Goal: Task Accomplishment & Management: Complete application form

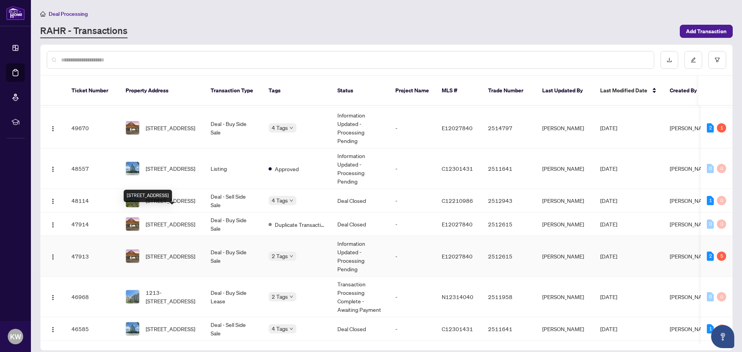
scroll to position [77, 0]
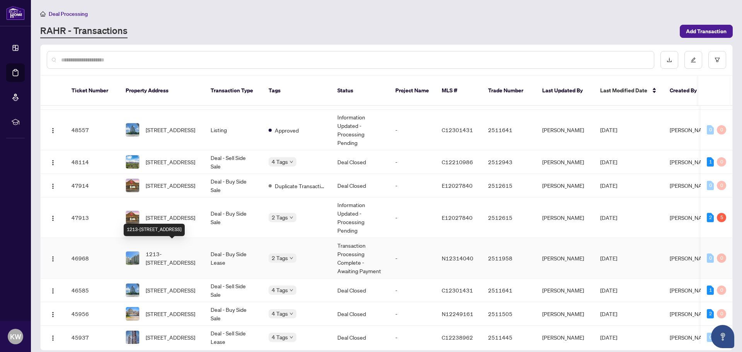
click at [163, 250] on span "1213-[STREET_ADDRESS]" at bounding box center [172, 258] width 53 height 17
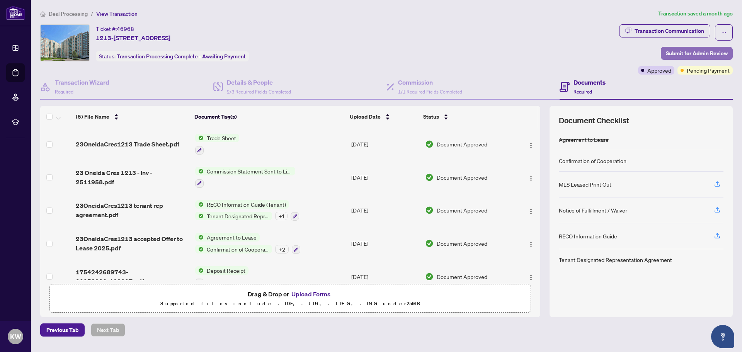
click at [677, 50] on span "Submit for Admin Review" at bounding box center [697, 53] width 62 height 12
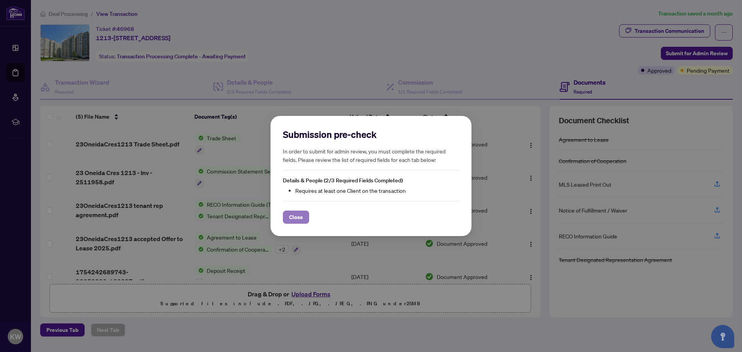
click at [295, 215] on span "Close" at bounding box center [296, 217] width 14 height 12
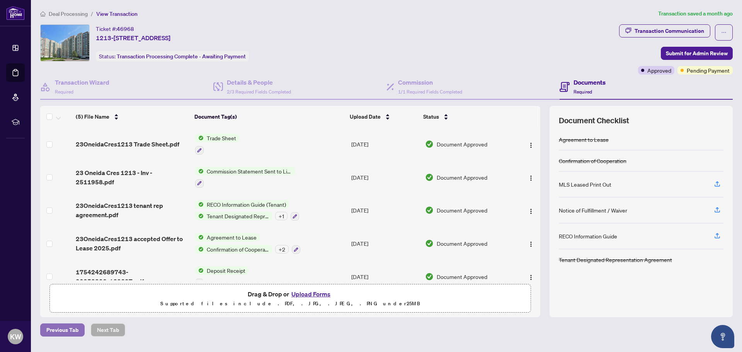
click at [67, 329] on span "Previous Tab" at bounding box center [62, 330] width 32 height 12
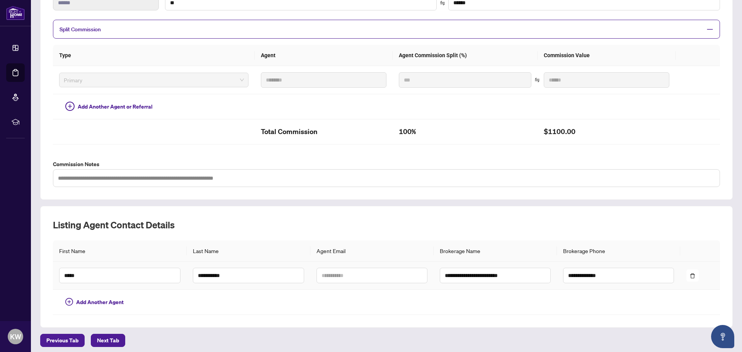
scroll to position [158, 0]
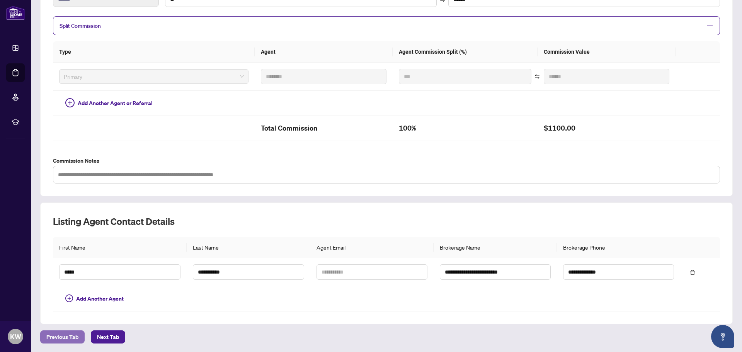
click at [52, 337] on span "Previous Tab" at bounding box center [62, 337] width 32 height 12
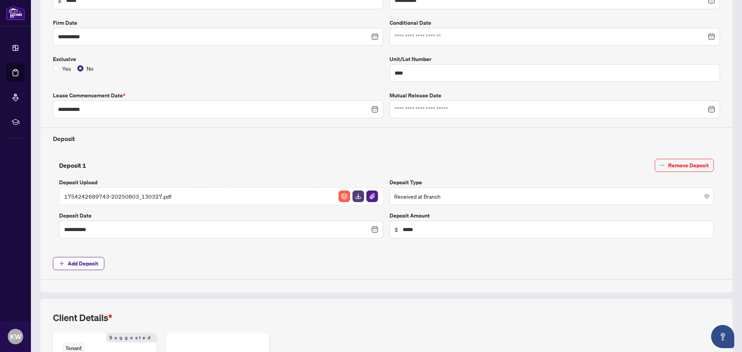
scroll to position [274, 0]
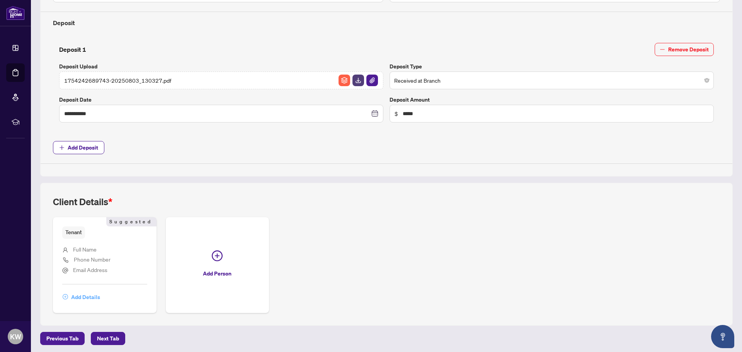
click at [85, 295] on span "Add Details" at bounding box center [85, 297] width 29 height 12
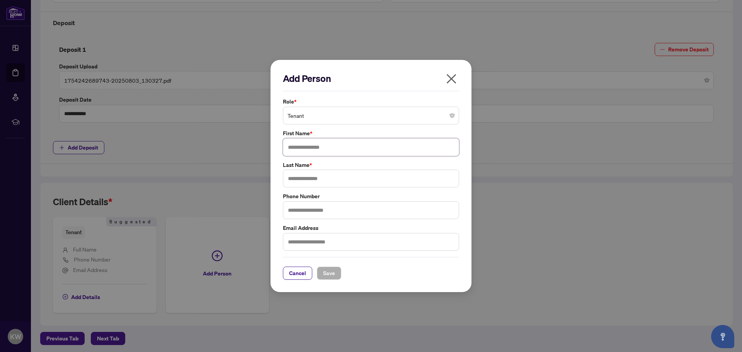
click at [331, 146] on input "text" at bounding box center [371, 147] width 176 height 18
type input "**********"
type input "***"
click at [328, 271] on span "Save" at bounding box center [329, 273] width 12 height 12
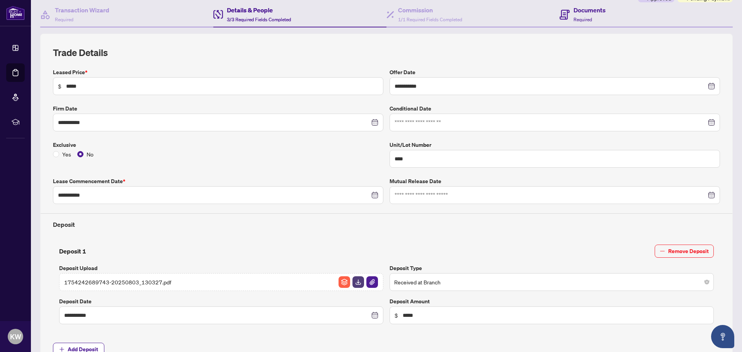
scroll to position [0, 0]
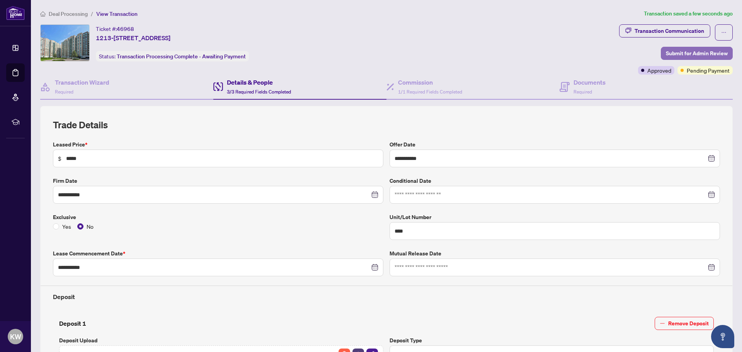
click at [669, 51] on span "Submit for Admin Review" at bounding box center [697, 53] width 62 height 12
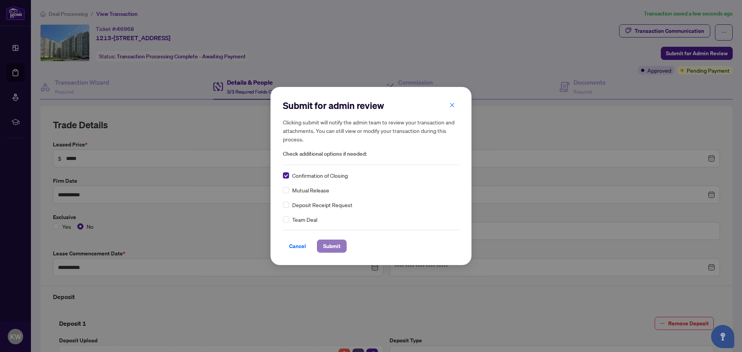
click at [325, 243] on span "Submit" at bounding box center [331, 246] width 17 height 12
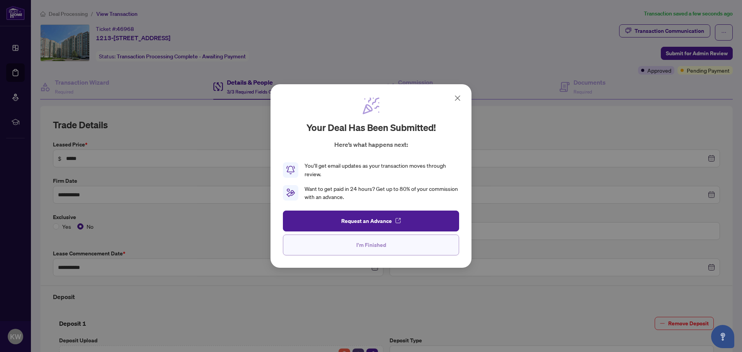
click at [339, 247] on button "I'm Finished" at bounding box center [371, 245] width 176 height 21
